Goal: Task Accomplishment & Management: Manage account settings

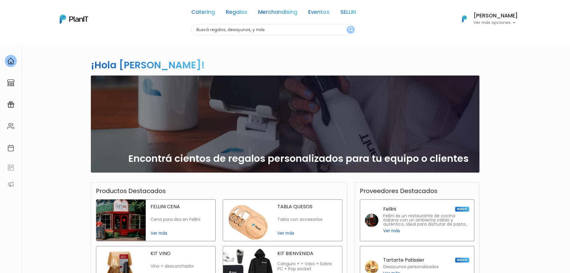
click at [511, 25] on p "Ver más opciones" at bounding box center [495, 23] width 44 height 4
click at [478, 39] on span "Mis Compras" at bounding box center [484, 35] width 31 height 7
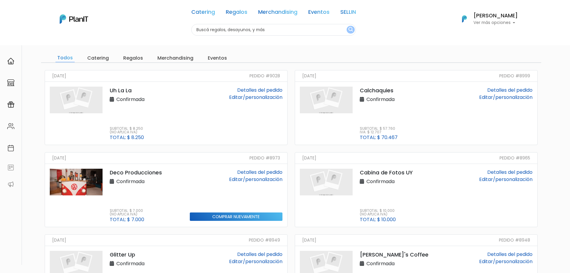
scroll to position [52, 0]
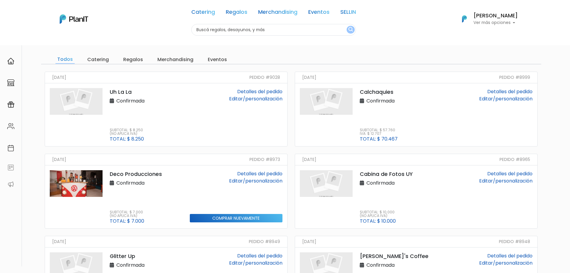
click at [254, 89] on link "Detalles del pedido" at bounding box center [259, 91] width 45 height 7
click at [246, 90] on link "Detalles del pedido" at bounding box center [259, 91] width 45 height 7
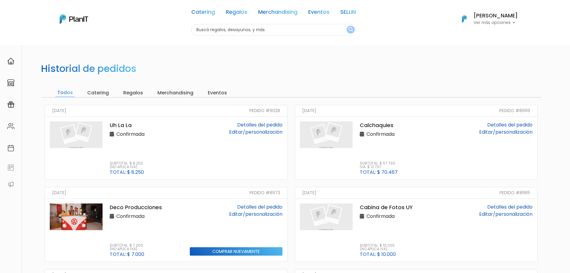
scroll to position [0, 0]
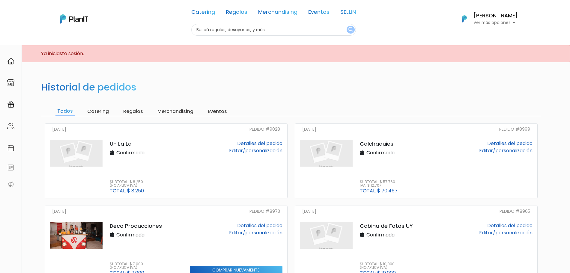
click at [513, 21] on p "Ver más opciones" at bounding box center [495, 23] width 44 height 4
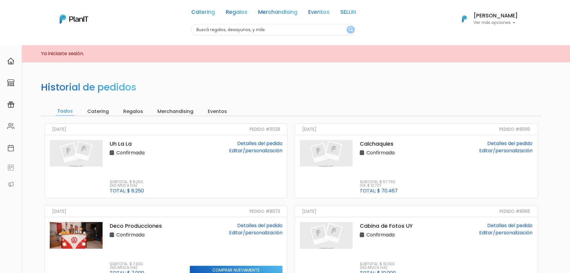
click at [514, 21] on p "Ver más opciones" at bounding box center [495, 23] width 44 height 4
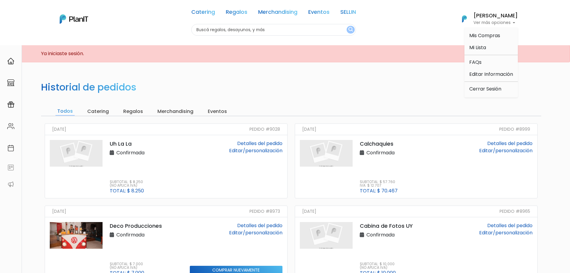
click at [257, 108] on form "Todos Catering Regalos Merchandising Eventos" at bounding box center [291, 111] width 500 height 9
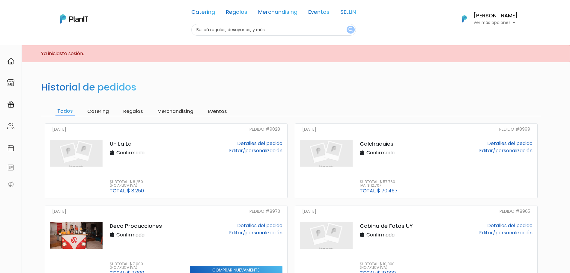
click at [516, 21] on p "Ver más opciones" at bounding box center [495, 23] width 44 height 4
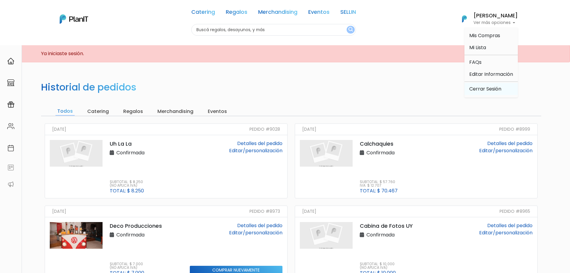
click at [480, 89] on link "Cerrar Sesión" at bounding box center [490, 89] width 53 height 12
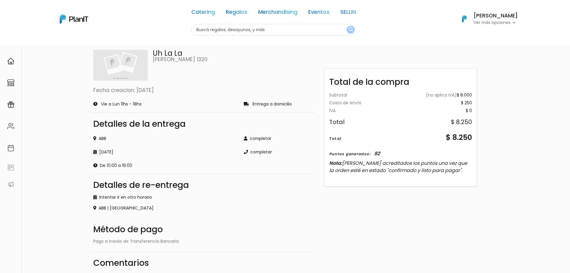
scroll to position [88, 0]
